Goal: Task Accomplishment & Management: Manage account settings

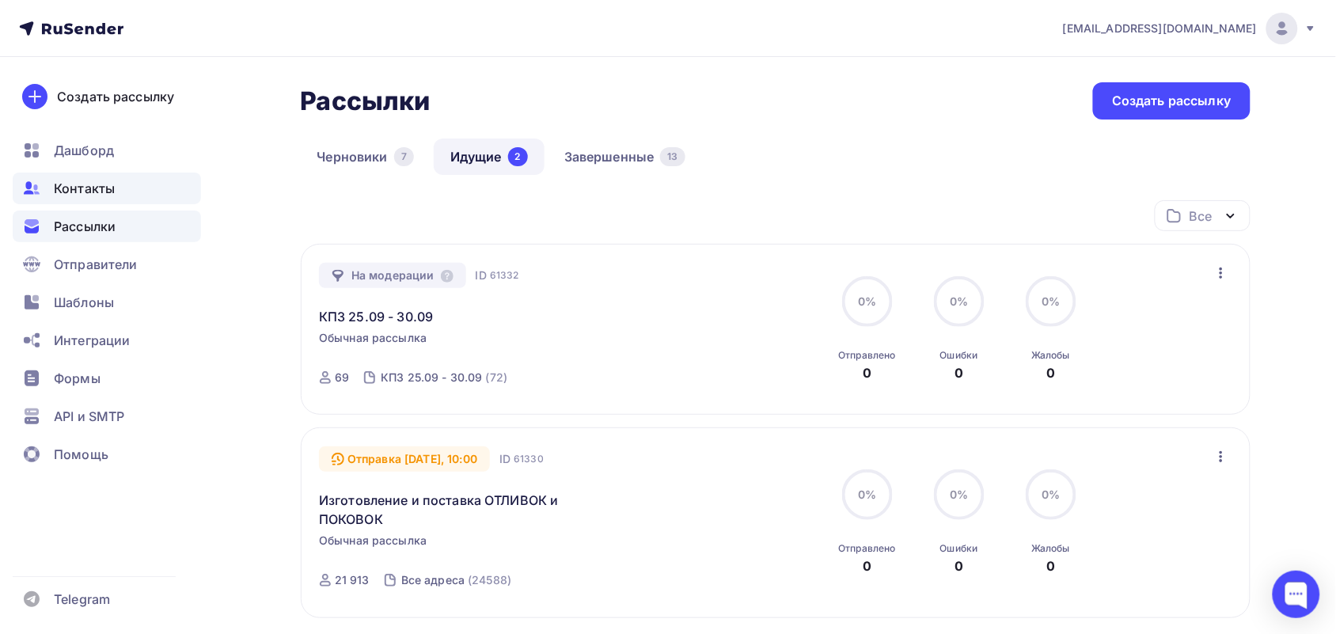
click at [81, 179] on span "Контакты" at bounding box center [84, 188] width 61 height 19
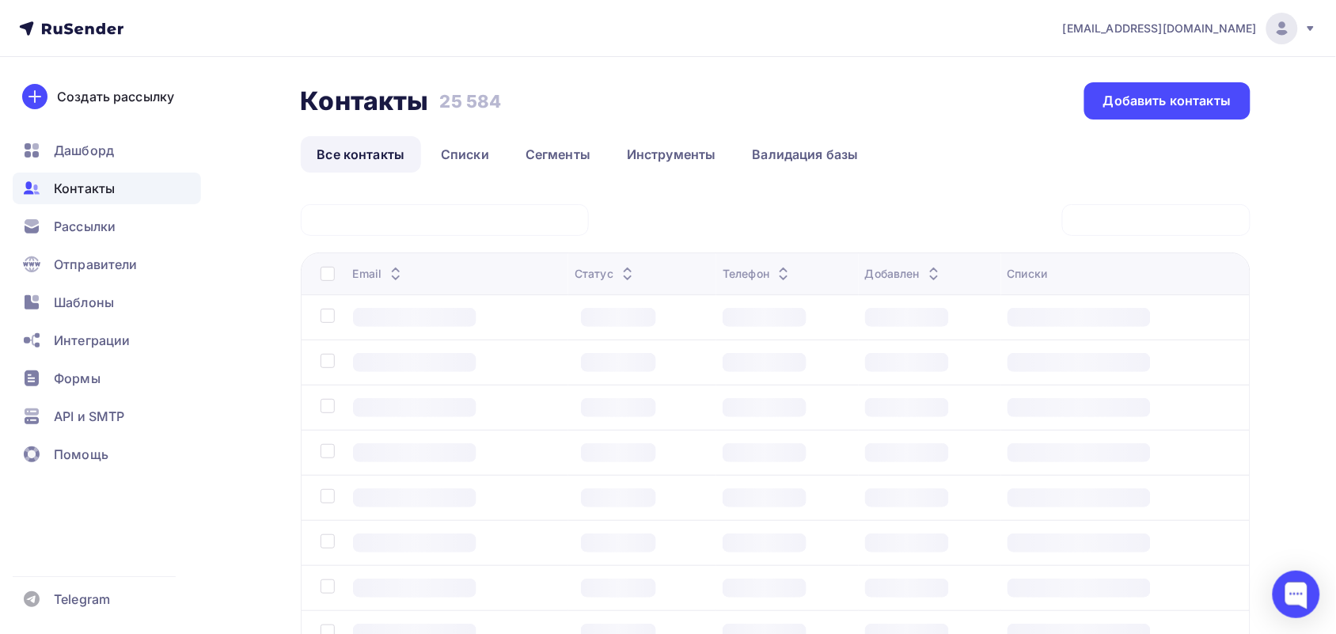
click at [385, 212] on div at bounding box center [445, 220] width 288 height 32
click at [374, 222] on div "Статус: Все Статус Новый Активный Не существует Переполнен Недоступен Отписан О…" at bounding box center [776, 494] width 950 height 581
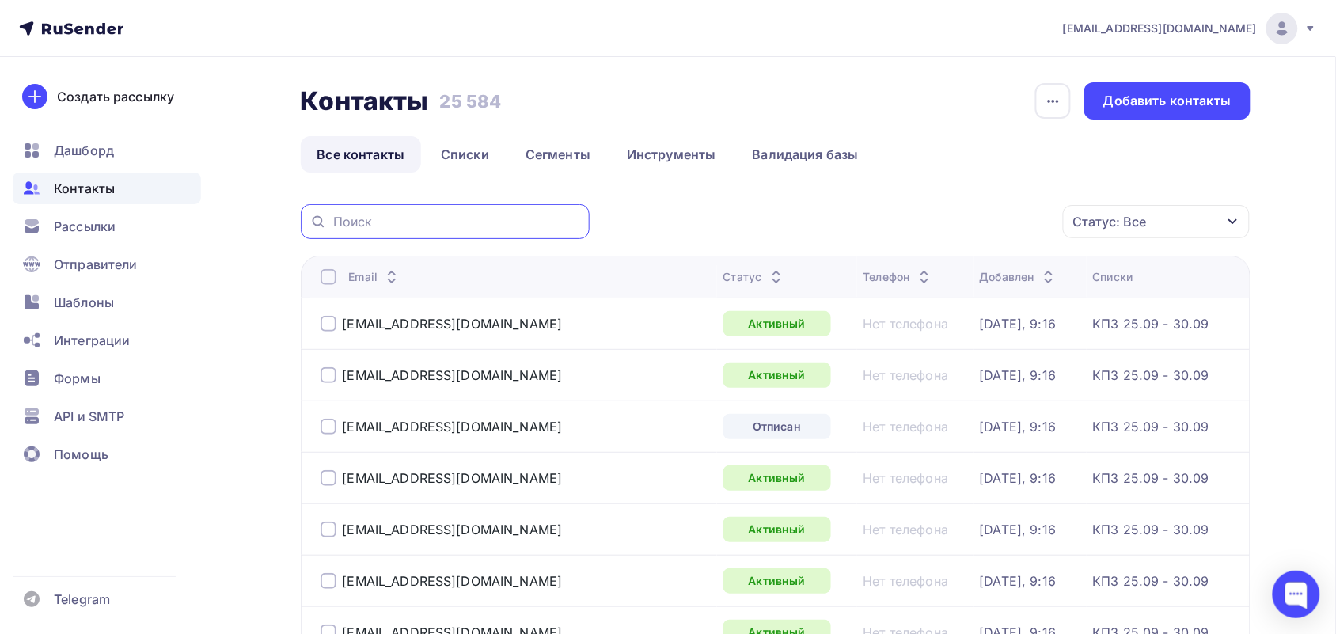
click at [378, 222] on input "text" at bounding box center [456, 221] width 247 height 17
paste input "[EMAIL_ADDRESS][DOMAIN_NAME]"
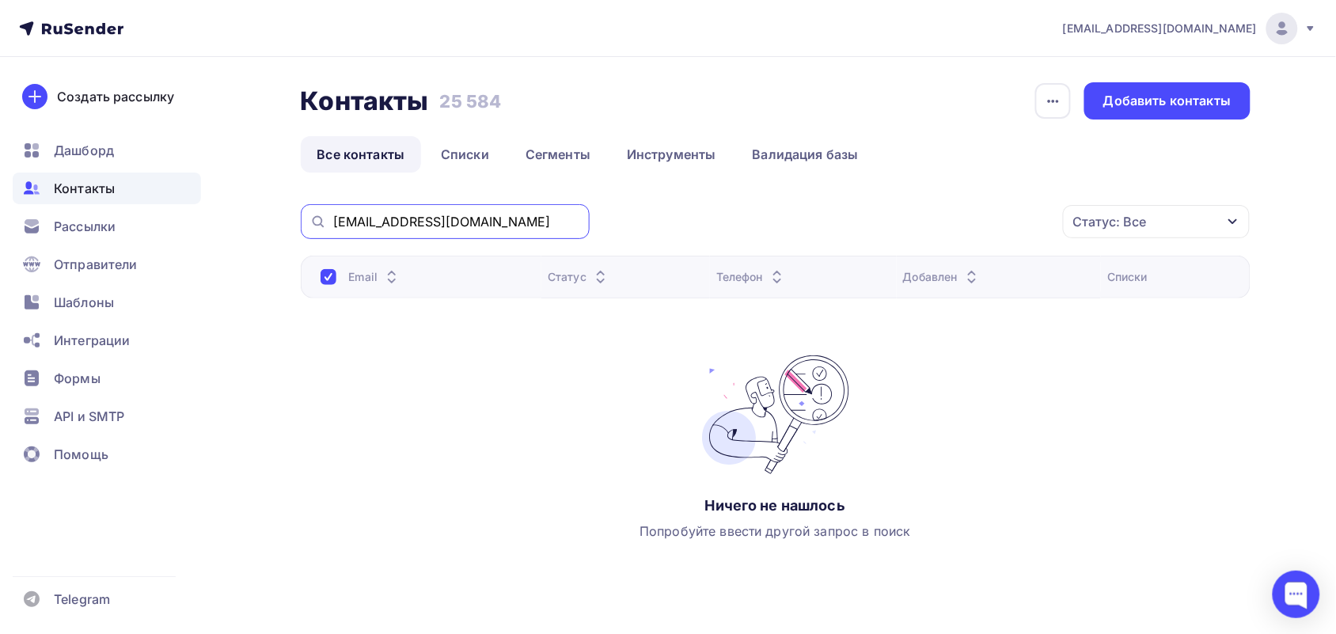
drag, startPoint x: 472, startPoint y: 230, endPoint x: 270, endPoint y: 222, distance: 202.7
click at [270, 222] on div "Контакты Контакты 25 584 25 584 История импорта Добавить контакты Все контакты …" at bounding box center [668, 365] width 1297 height 617
paste input "zorinv@bk"
type input "[EMAIL_ADDRESS][DOMAIN_NAME]"
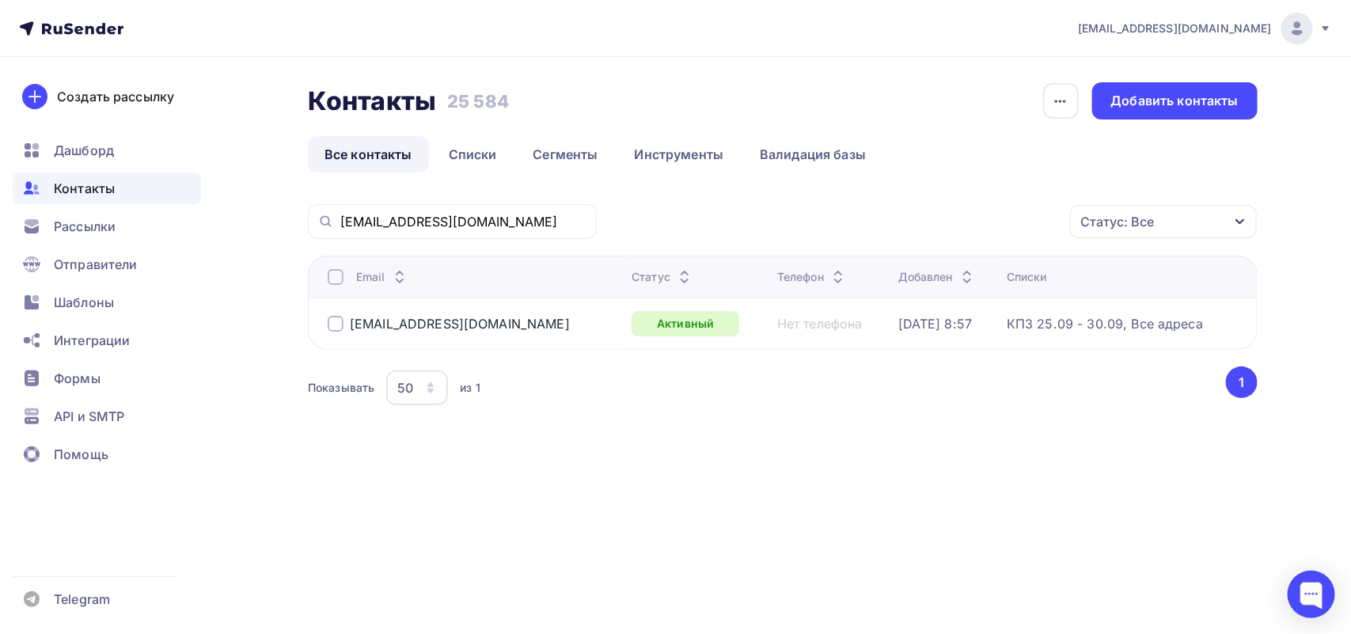
click at [342, 322] on div at bounding box center [336, 324] width 16 height 16
click at [943, 227] on div "Действие" at bounding box center [952, 222] width 209 height 31
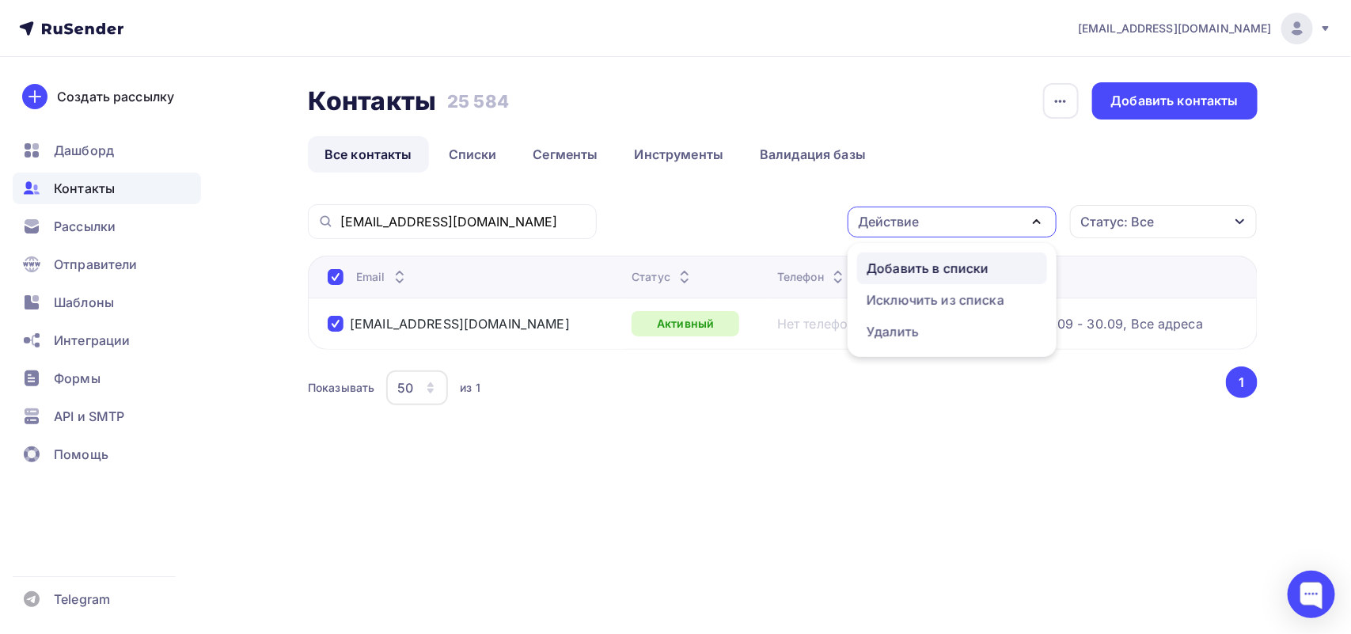
click at [927, 267] on div "Добавить в списки" at bounding box center [928, 268] width 122 height 19
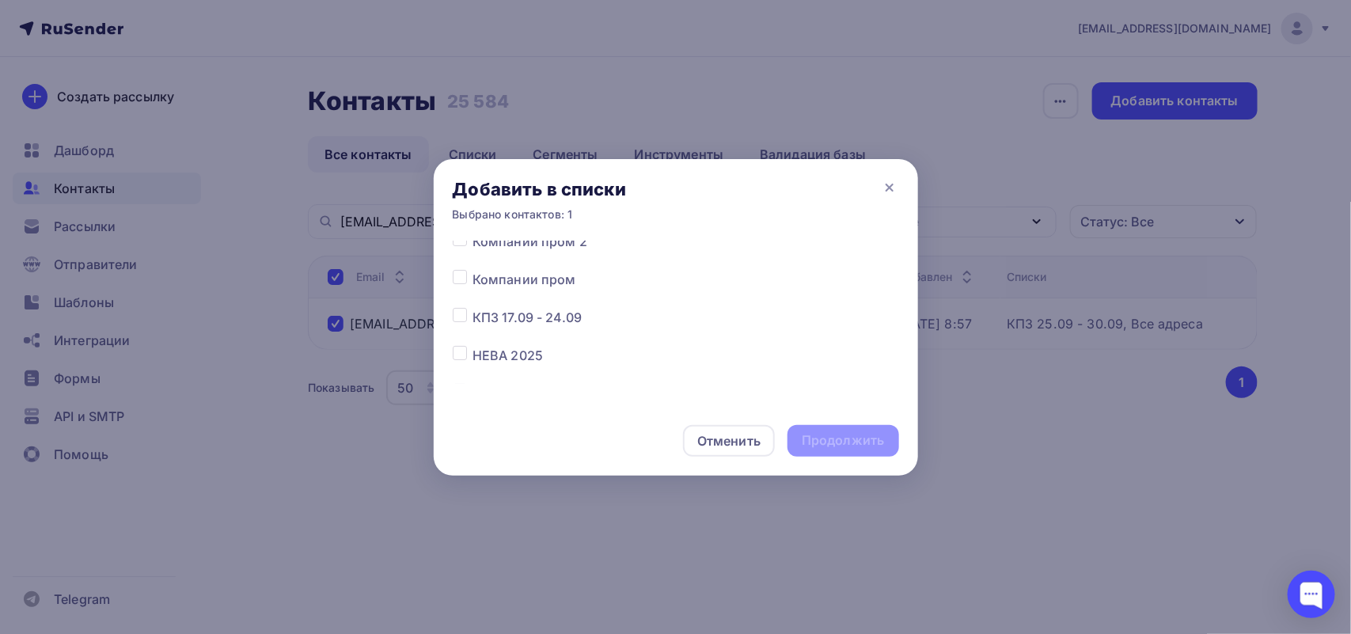
scroll to position [154, 0]
click at [450, 357] on div "Все списки КПЗ 25.09 - 30.09 Компании пром 3 Компании пром 2 Компании пром КПЗ …" at bounding box center [676, 323] width 484 height 165
click at [472, 354] on label at bounding box center [472, 354] width 0 height 0
click at [459, 361] on input "checkbox" at bounding box center [460, 361] width 14 height 14
checkbox input "true"
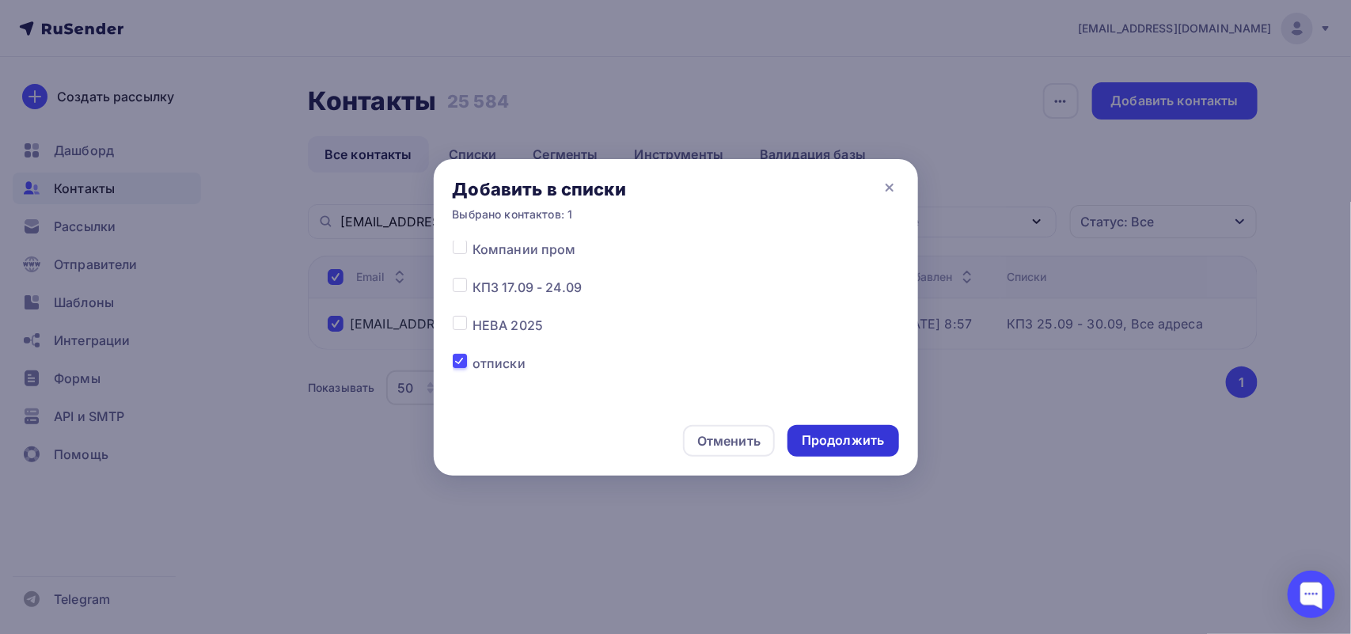
click at [886, 440] on div "Продолжить" at bounding box center [842, 441] width 111 height 32
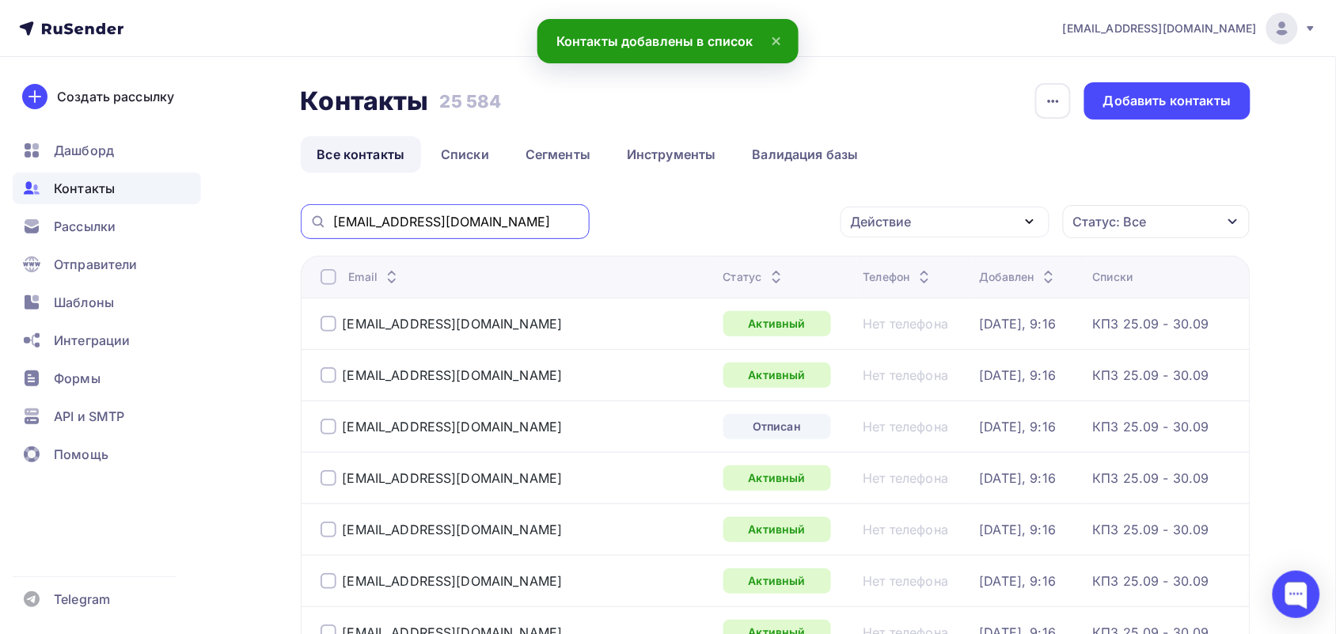
click at [505, 227] on input "[EMAIL_ADDRESS][DOMAIN_NAME]" at bounding box center [456, 221] width 247 height 17
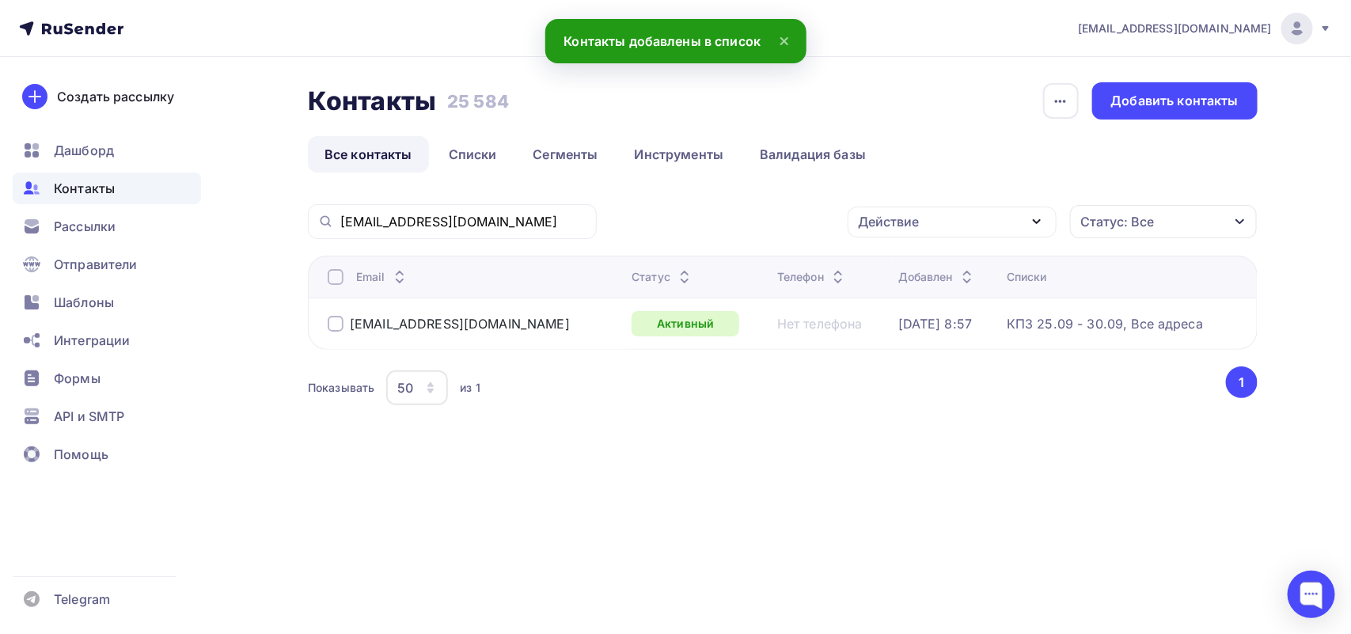
click at [337, 323] on div at bounding box center [336, 324] width 16 height 16
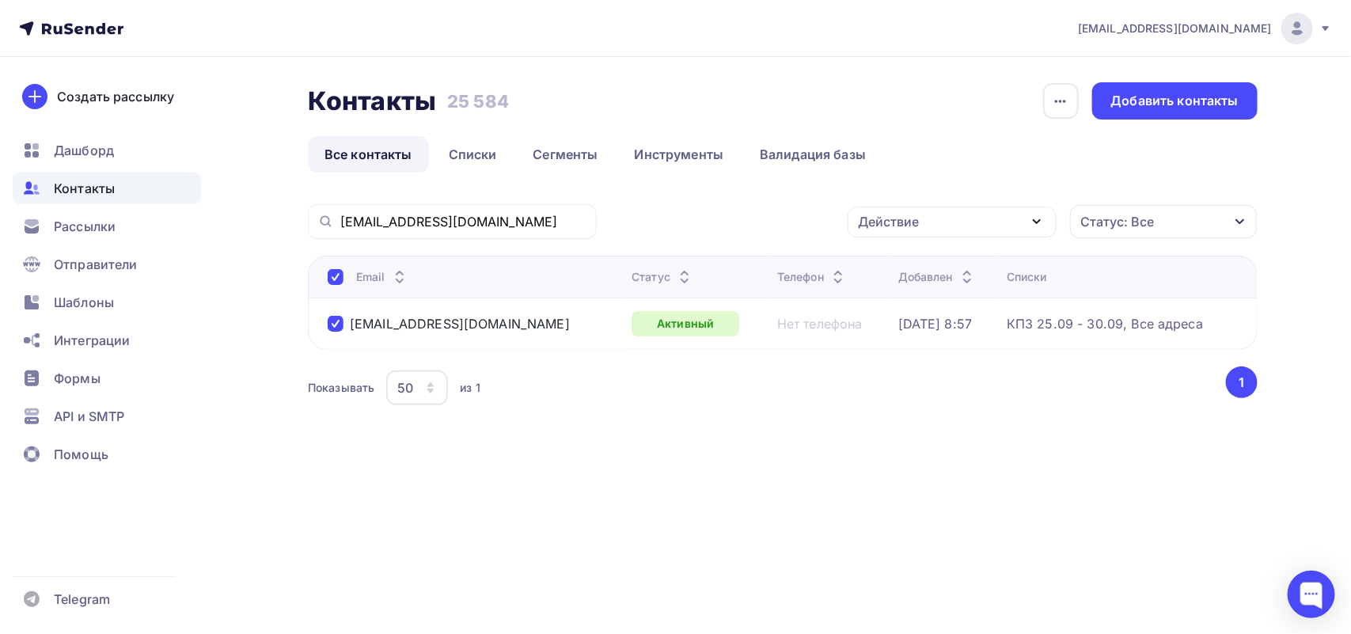
click at [940, 218] on div "Действие" at bounding box center [952, 222] width 209 height 31
click at [932, 302] on div "Исключить из списка" at bounding box center [936, 299] width 138 height 19
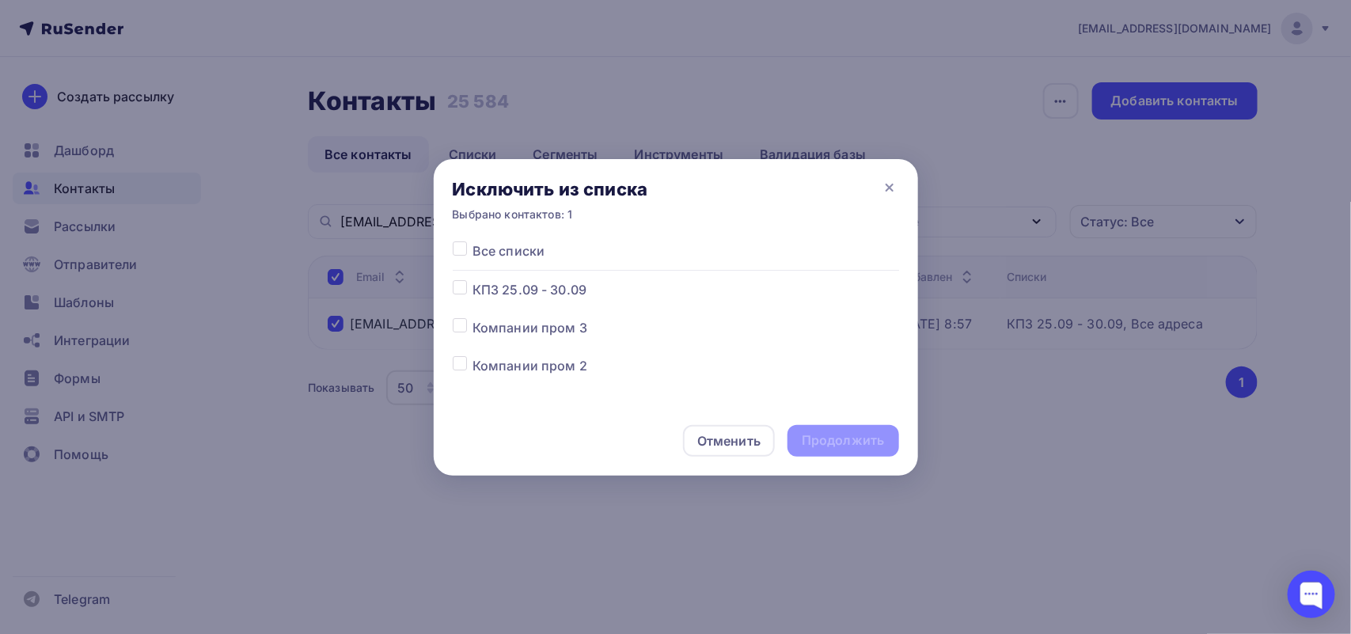
click at [472, 280] on label at bounding box center [472, 280] width 0 height 0
click at [455, 287] on input "checkbox" at bounding box center [460, 287] width 14 height 14
checkbox input "true"
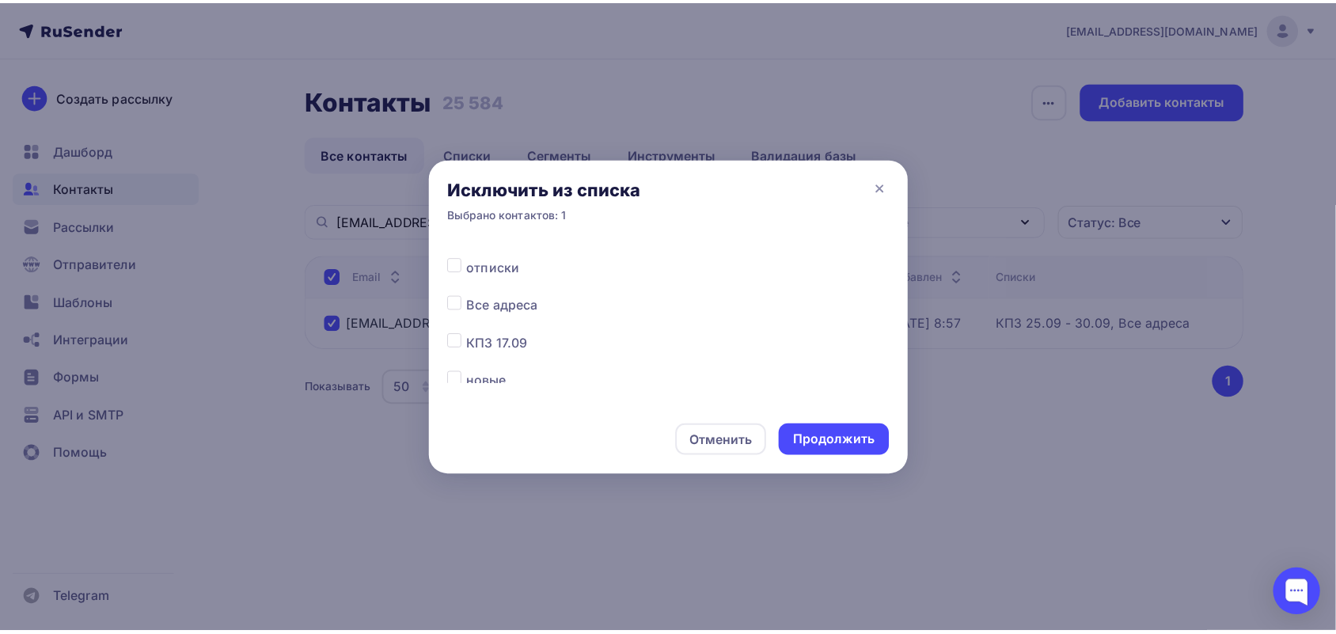
scroll to position [297, 0]
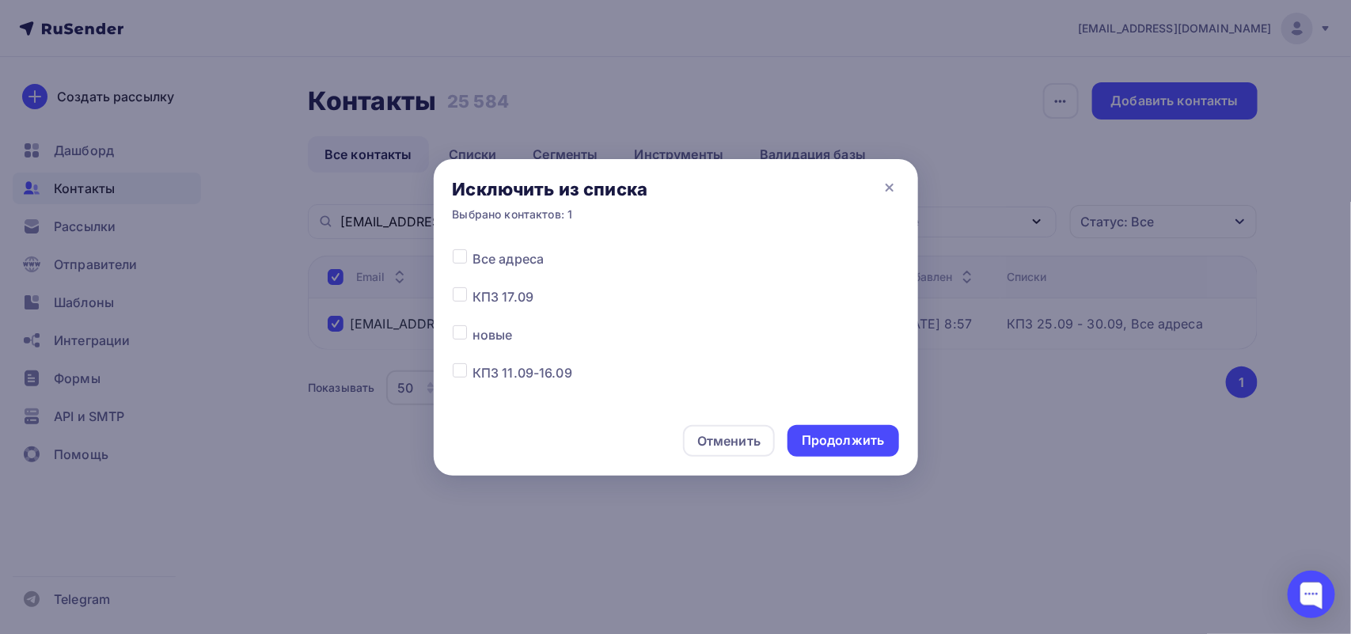
click at [472, 249] on label at bounding box center [472, 249] width 0 height 0
click at [461, 261] on input "checkbox" at bounding box center [460, 256] width 14 height 14
checkbox input "true"
click at [794, 441] on div "Продолжить" at bounding box center [842, 441] width 111 height 32
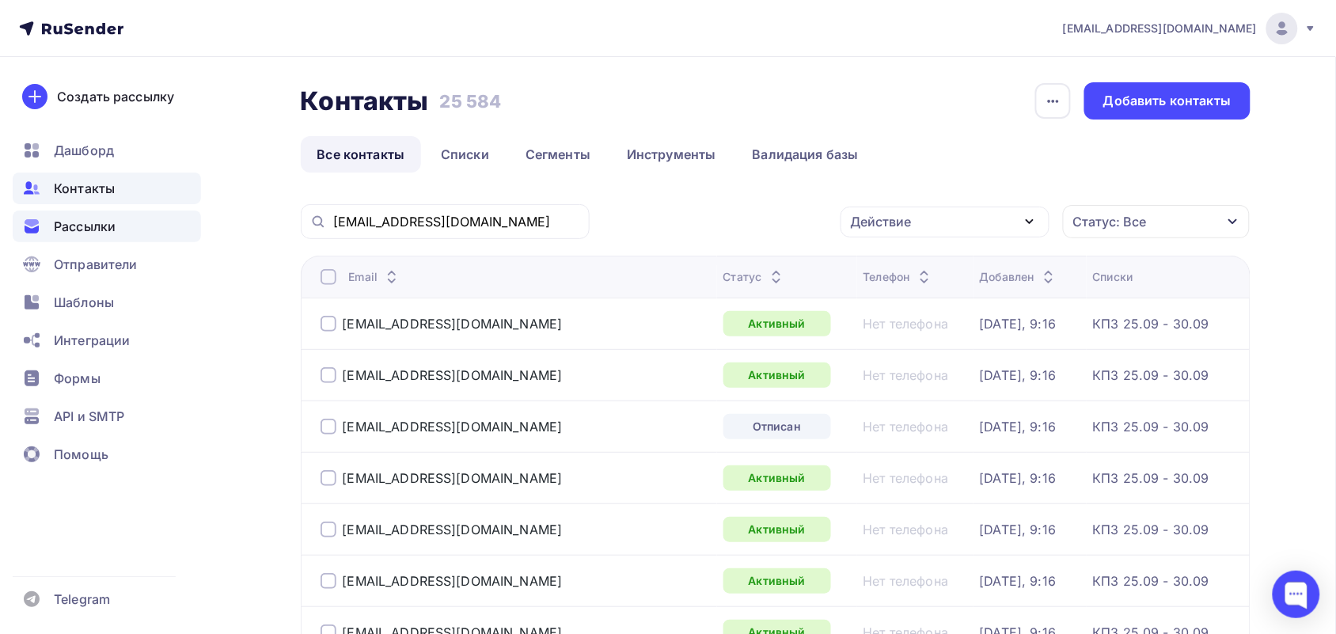
click at [78, 233] on span "Рассылки" at bounding box center [85, 226] width 62 height 19
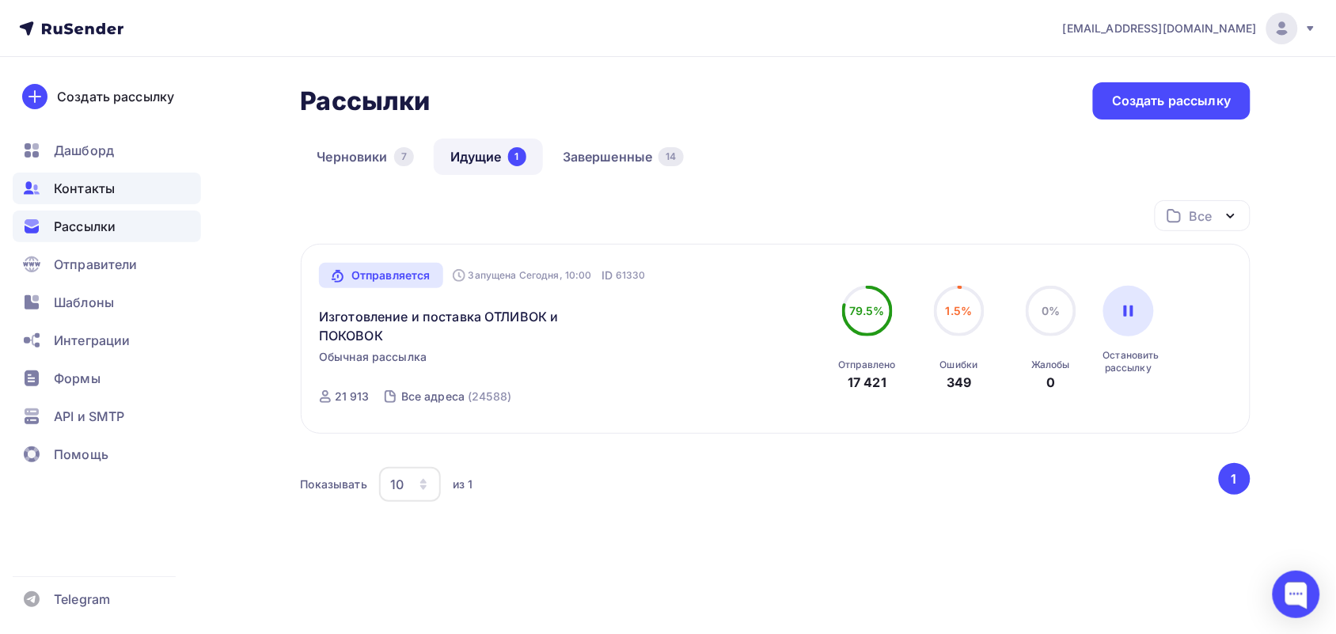
click at [104, 186] on span "Контакты" at bounding box center [84, 188] width 61 height 19
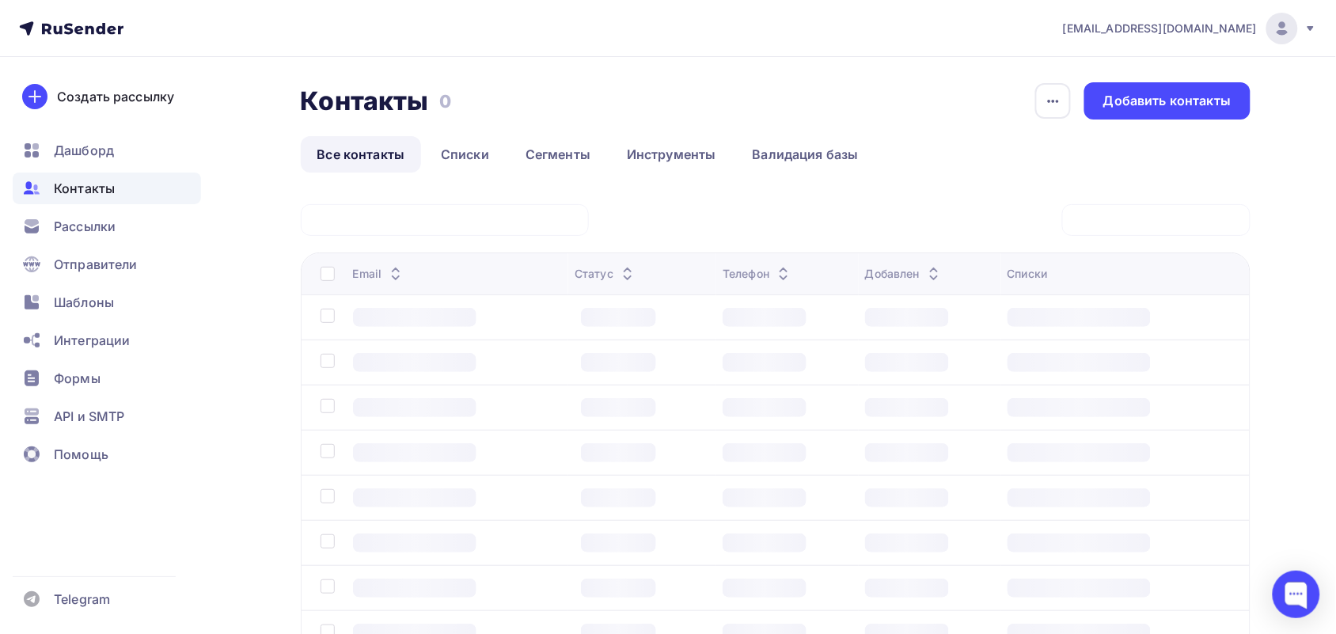
click at [416, 233] on div at bounding box center [445, 220] width 288 height 32
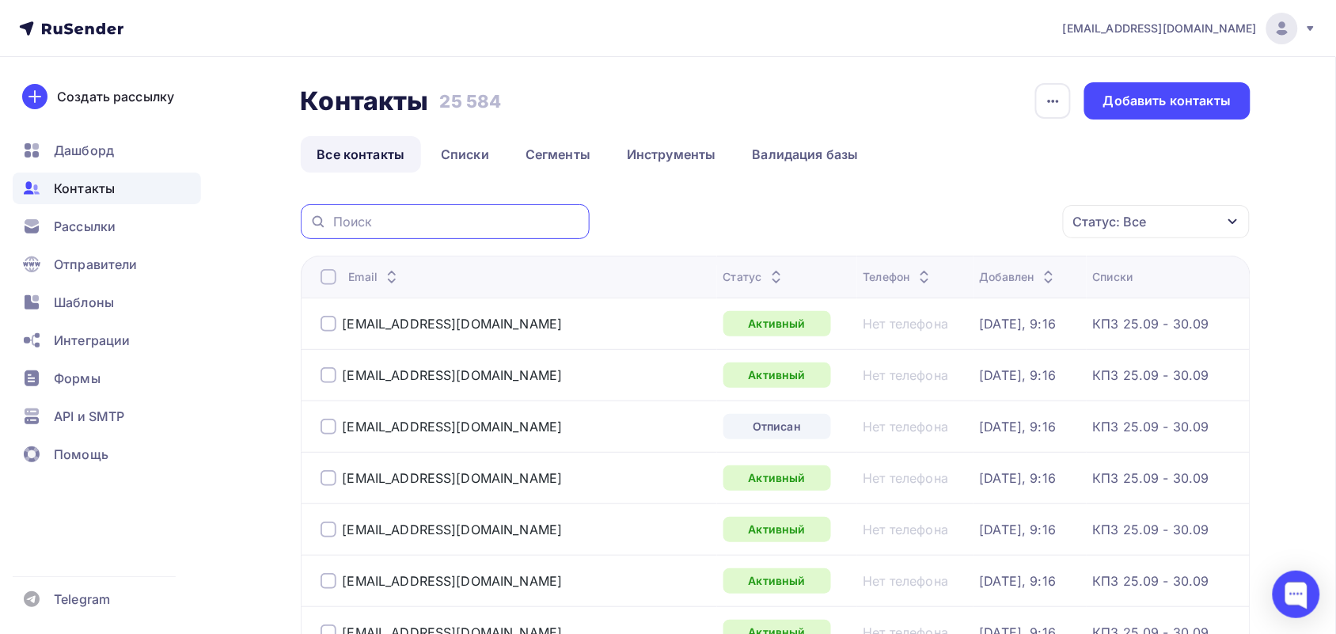
click at [396, 226] on input "text" at bounding box center [456, 221] width 247 height 17
paste input "[EMAIL_ADDRESS][DOMAIN_NAME]"
drag, startPoint x: 359, startPoint y: 226, endPoint x: 324, endPoint y: 227, distance: 34.0
click at [324, 227] on div "[EMAIL_ADDRESS][DOMAIN_NAME]" at bounding box center [445, 221] width 289 height 35
type input "@[DOMAIN_NAME]"
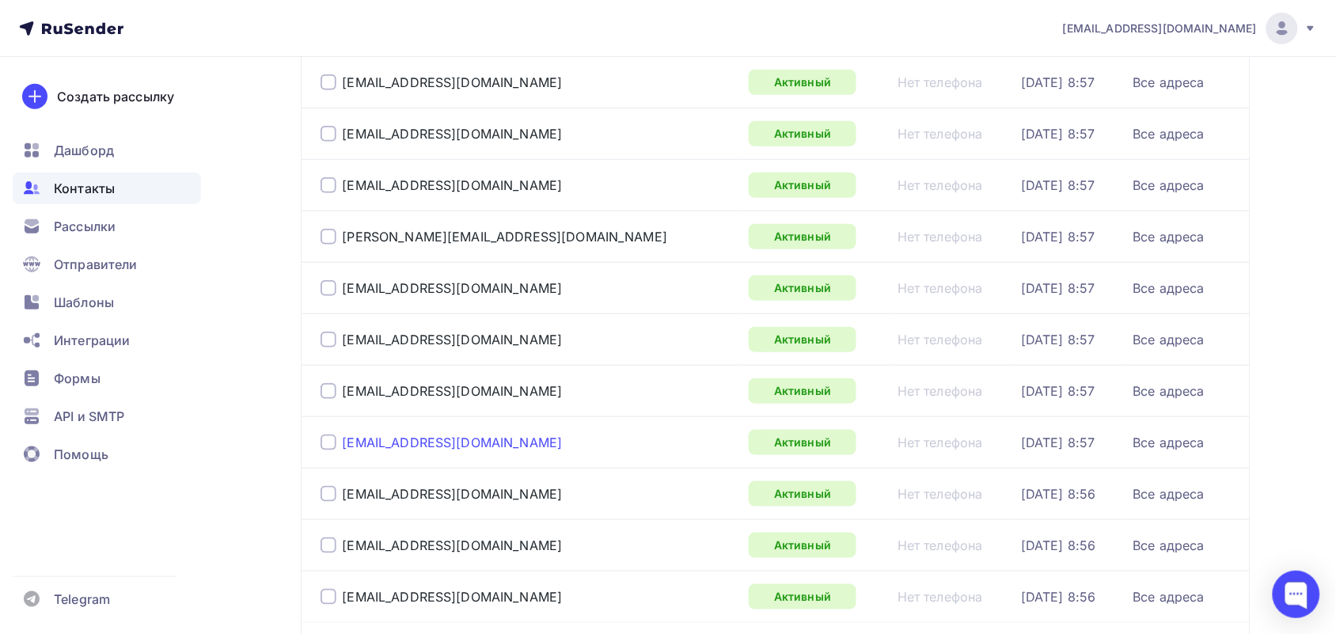
scroll to position [447, 0]
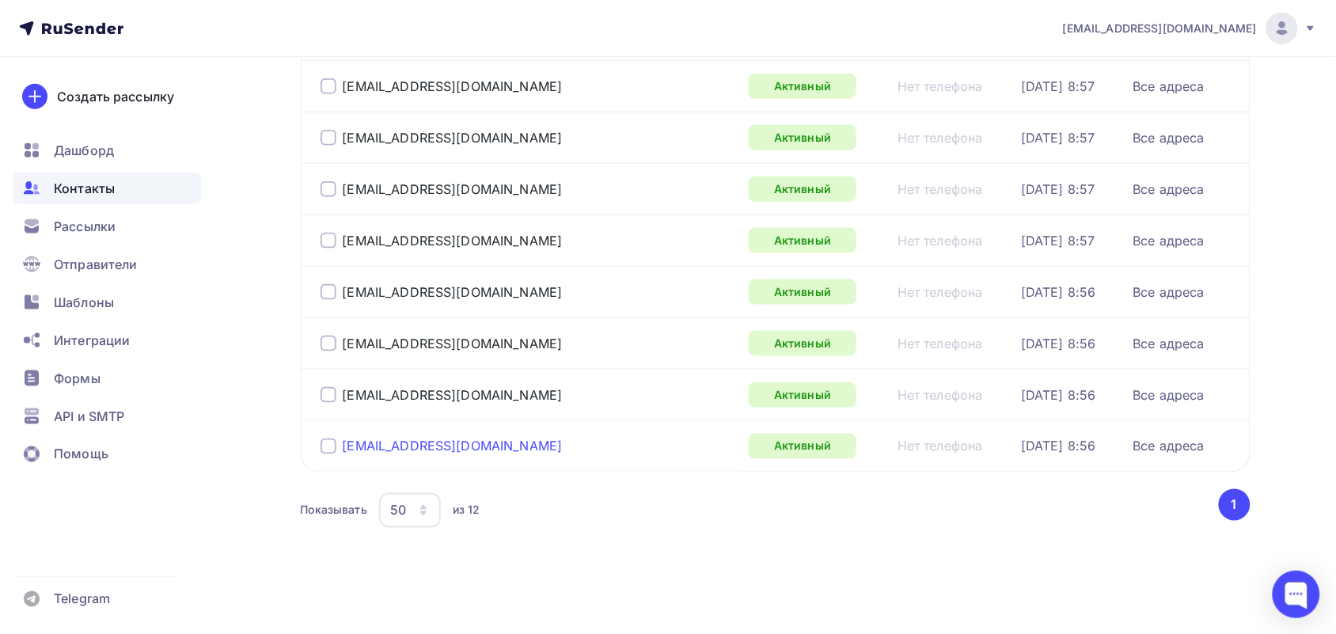
click at [370, 447] on div "[EMAIL_ADDRESS][DOMAIN_NAME]" at bounding box center [453, 446] width 220 height 16
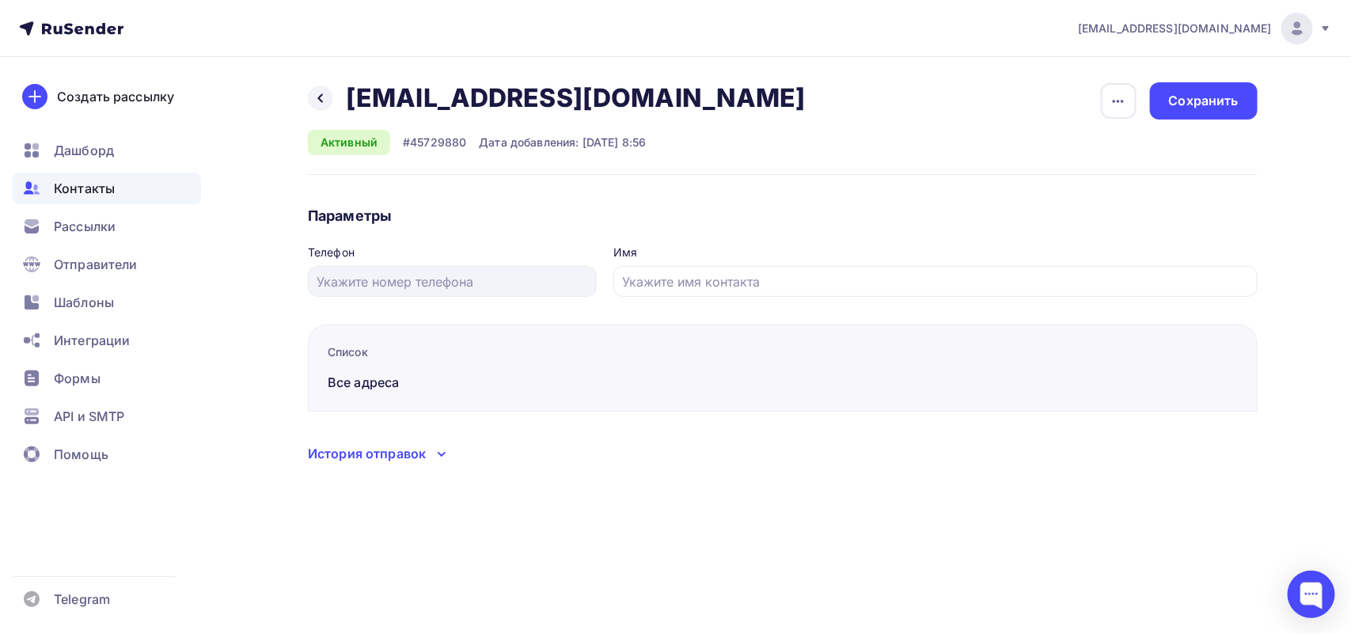
click at [59, 188] on span "Контакты" at bounding box center [84, 188] width 61 height 19
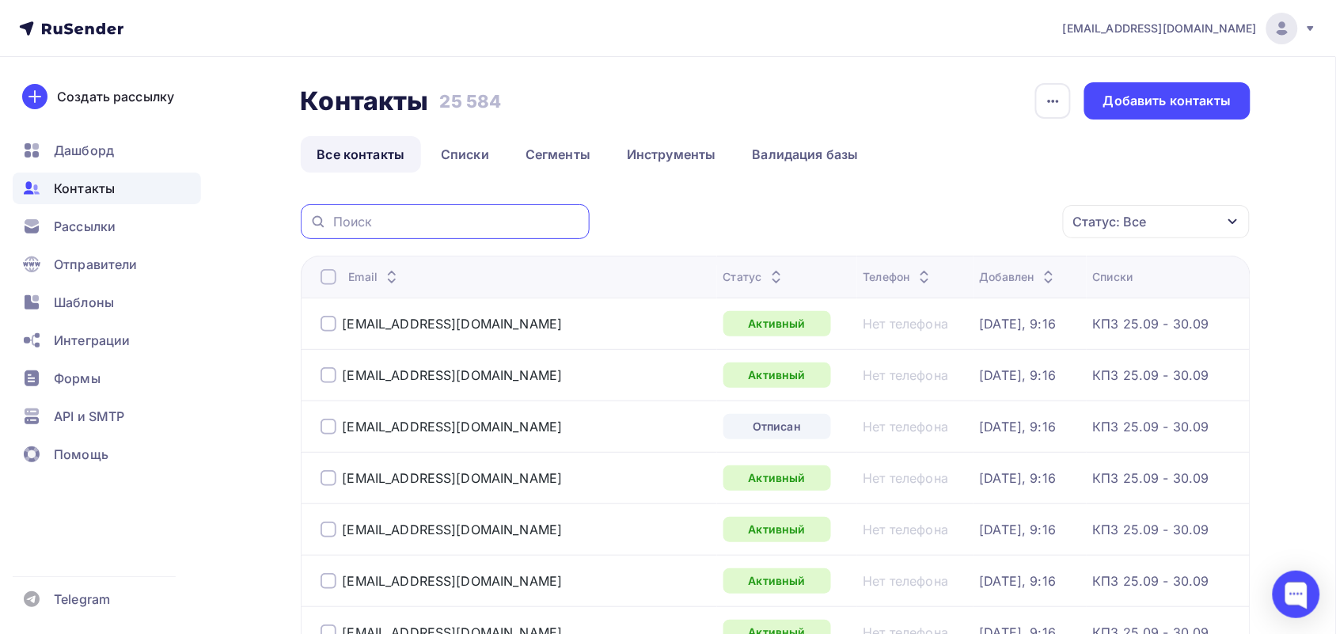
click at [382, 214] on input "text" at bounding box center [456, 221] width 247 height 17
paste input "[EMAIL_ADDRESS][DOMAIN_NAME]"
type input "[EMAIL_ADDRESS][DOMAIN_NAME]"
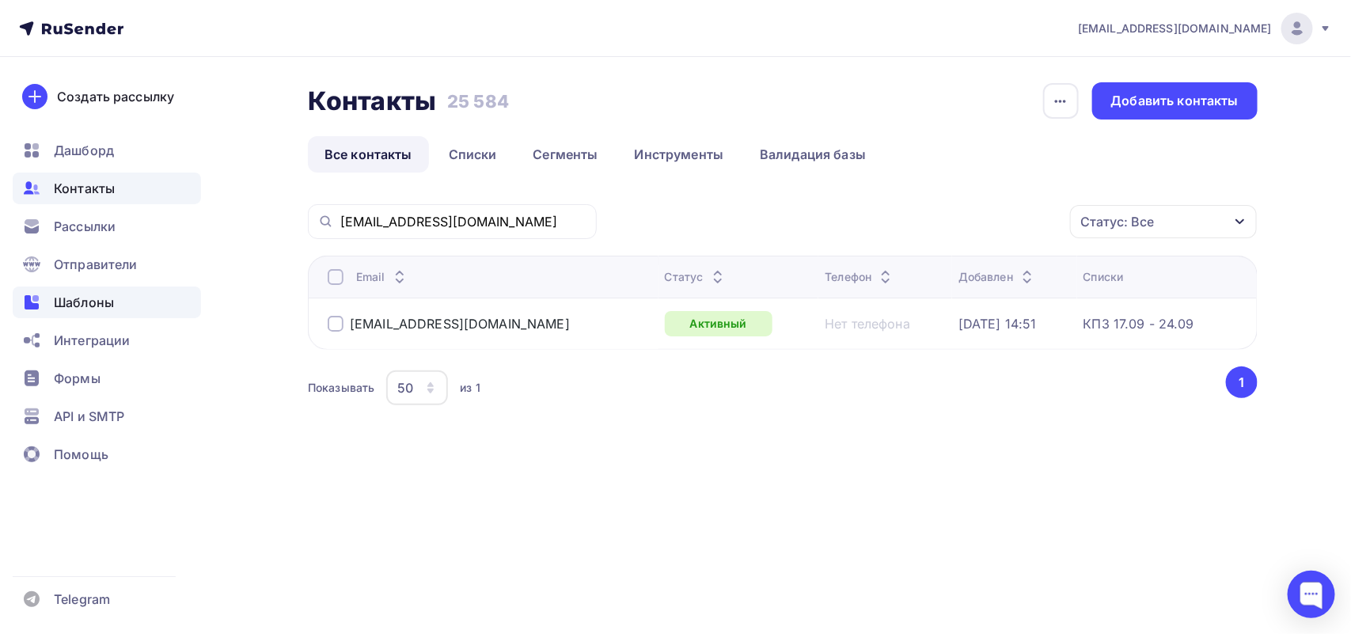
click at [83, 294] on span "Шаблоны" at bounding box center [84, 302] width 60 height 19
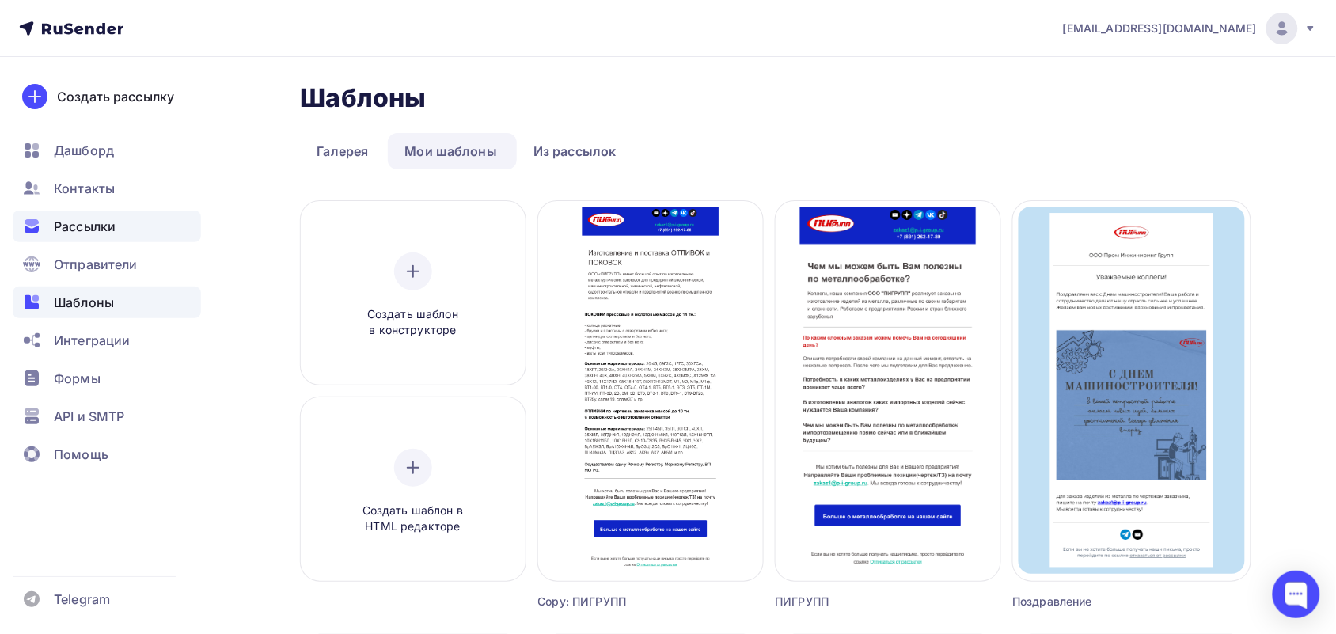
click at [115, 222] on span "Рассылки" at bounding box center [85, 226] width 62 height 19
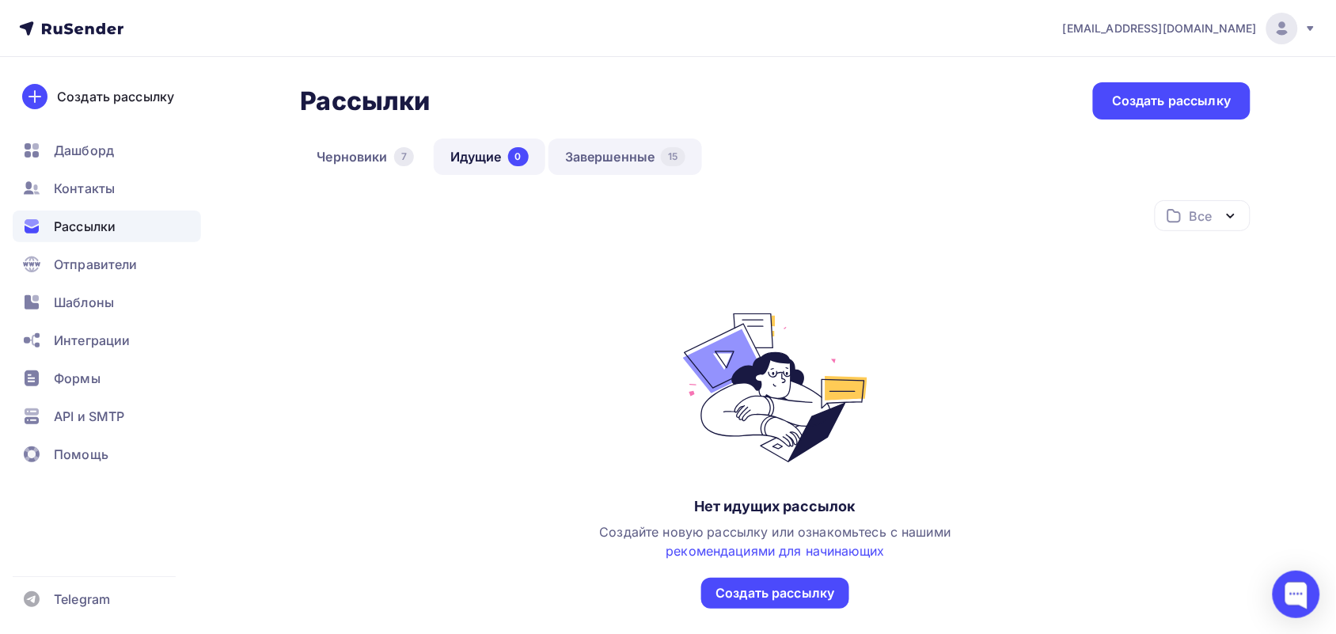
click at [598, 151] on link "Завершенные 15" at bounding box center [625, 157] width 154 height 36
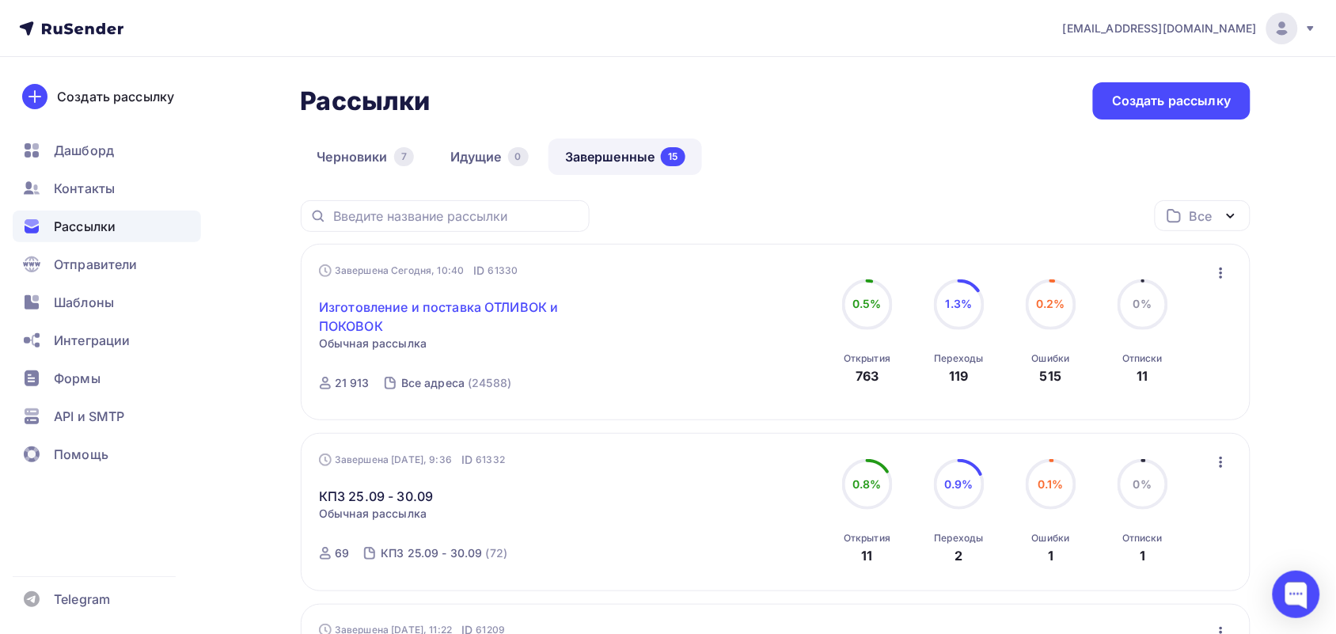
click at [356, 313] on link "Изготовление и поставка ОТЛИВОК и ПОКОВОК" at bounding box center [454, 317] width 271 height 38
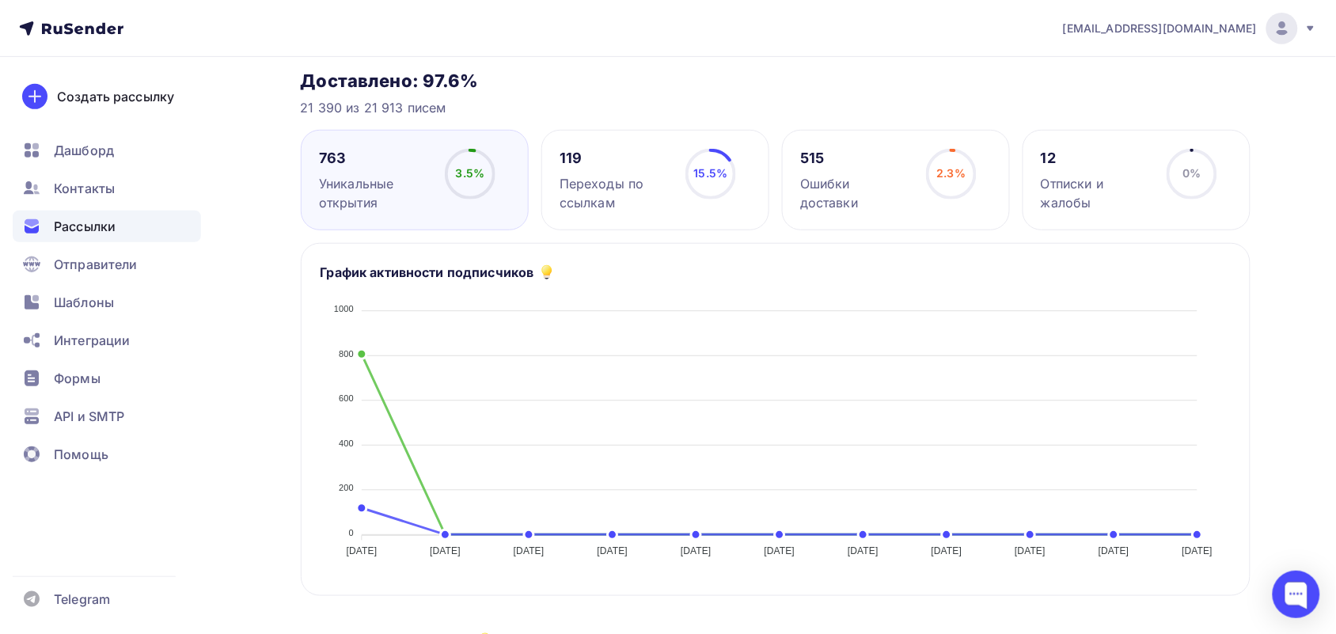
scroll to position [396, 0]
